Goal: Go to known website: Access a specific website the user already knows

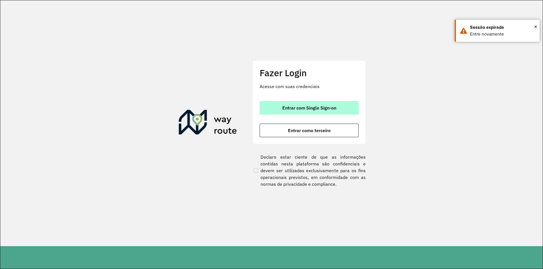
click at [309, 107] on span "Entrar com Single Sign-on" at bounding box center [309, 108] width 54 height 5
